Goal: Task Accomplishment & Management: Manage account settings

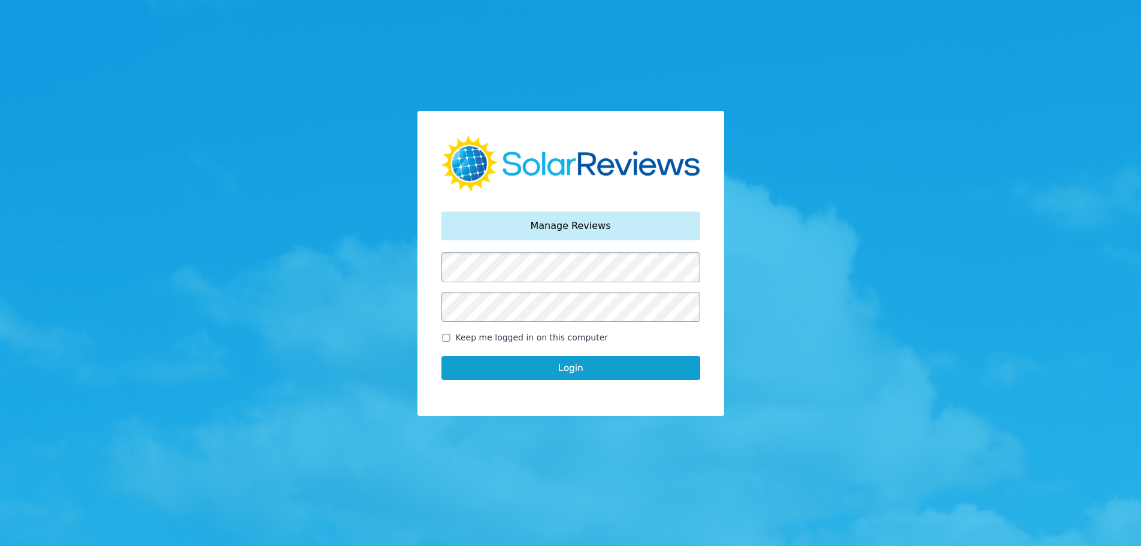
click at [584, 364] on button "Login" at bounding box center [571, 368] width 259 height 24
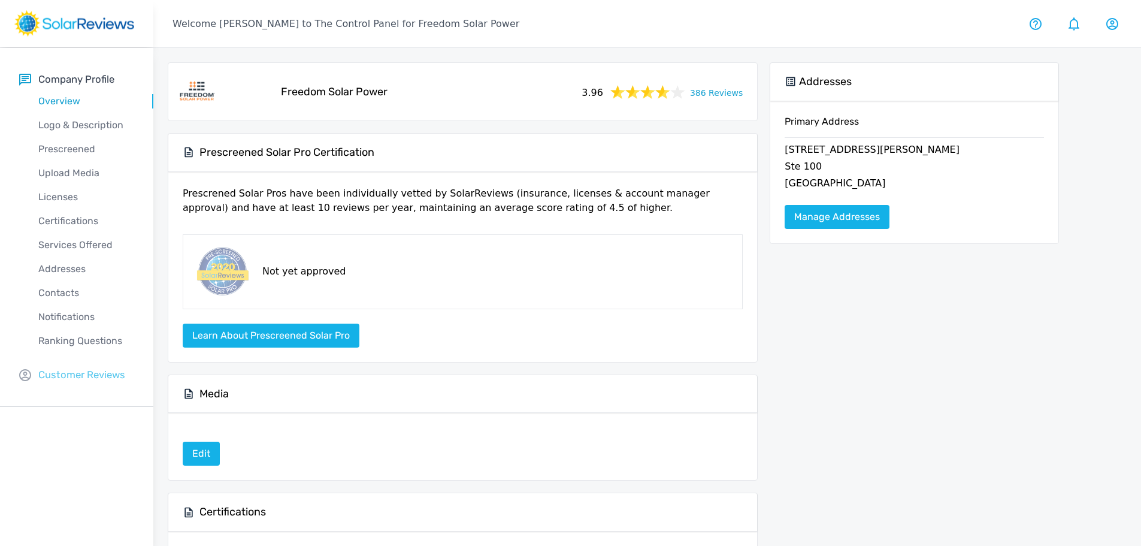
click at [101, 374] on p "Customer Reviews" at bounding box center [81, 374] width 87 height 15
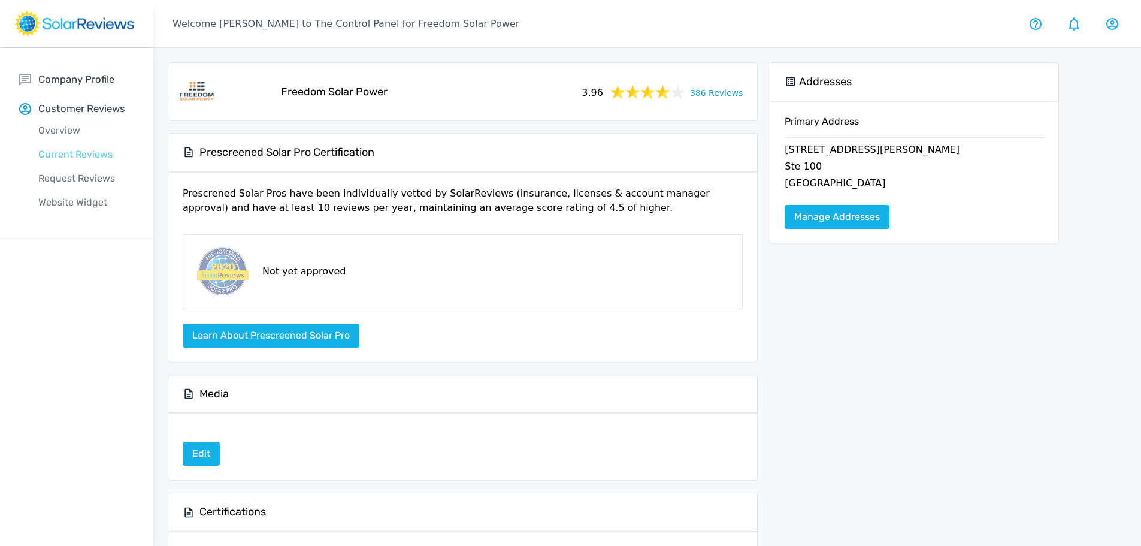
click at [75, 155] on p "Current Reviews" at bounding box center [86, 154] width 134 height 14
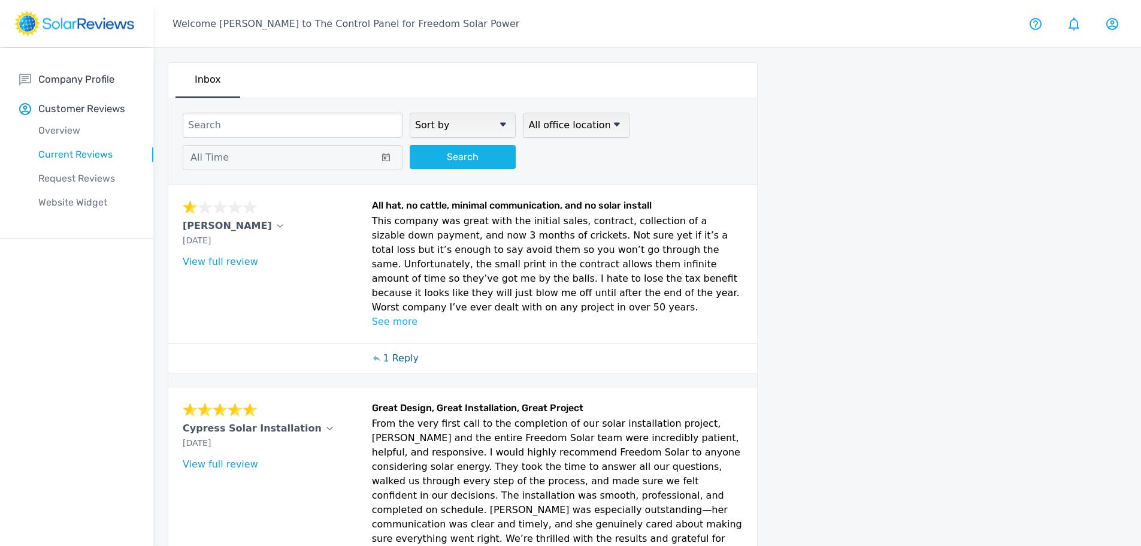
click at [406, 351] on p "1 Reply" at bounding box center [401, 358] width 36 height 14
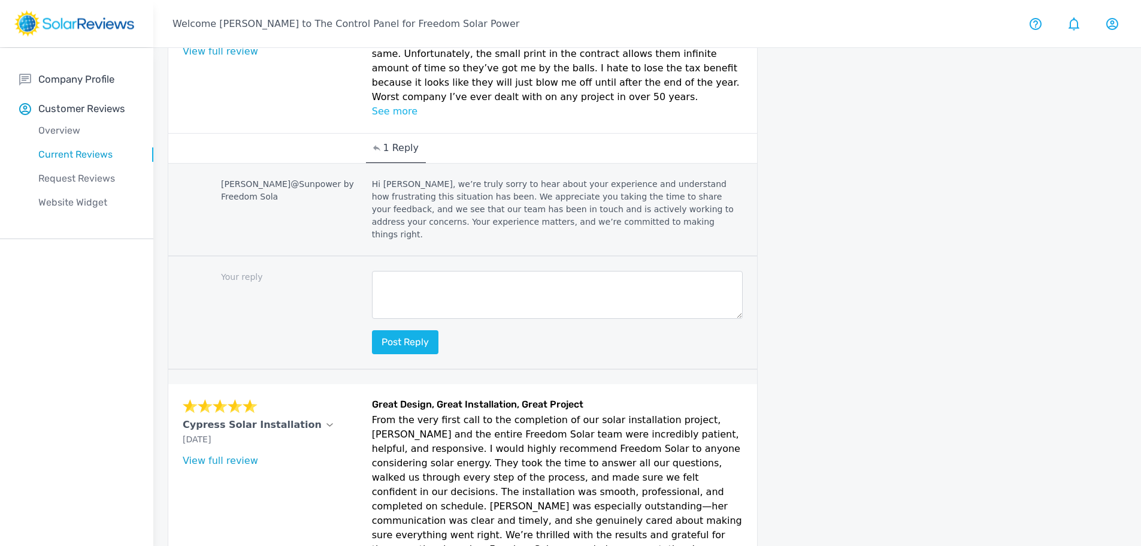
scroll to position [60, 0]
